Goal: Check status: Check status

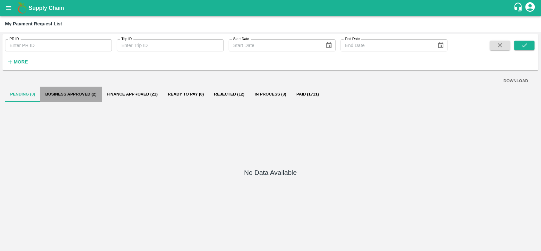
click at [78, 94] on button "Business Approved (2)" at bounding box center [71, 94] width 62 height 15
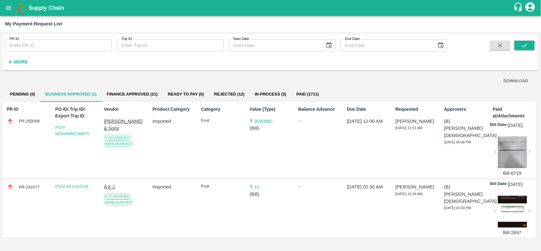
click at [23, 124] on div "PR-250098" at bounding box center [28, 121] width 42 height 7
copy div "PR-250098"
